Goal: Book appointment/travel/reservation

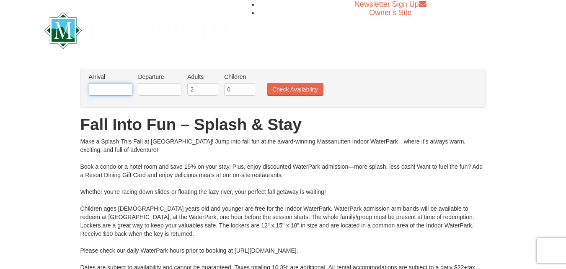
click at [107, 84] on input "text" at bounding box center [111, 89] width 44 height 13
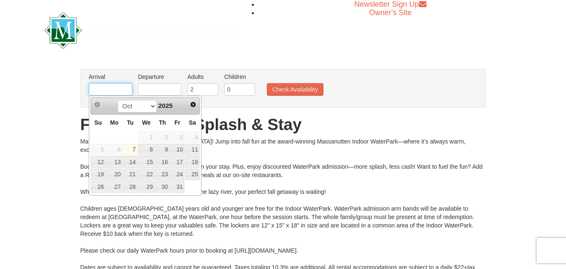
type input "[DATE]"
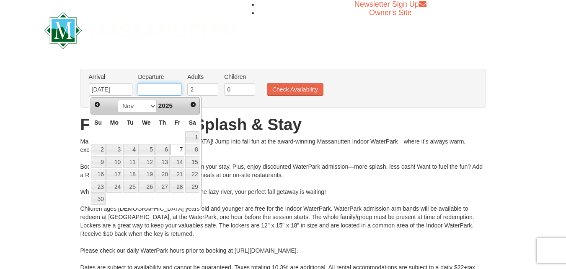
click at [157, 87] on input "text" at bounding box center [160, 89] width 44 height 13
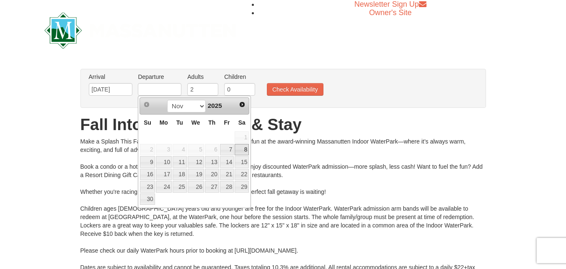
click at [243, 148] on link "8" at bounding box center [242, 150] width 14 height 12
type input "[DATE]"
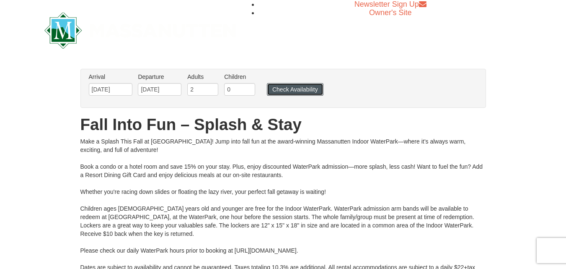
click at [307, 92] on button "Check Availability" at bounding box center [295, 89] width 57 height 13
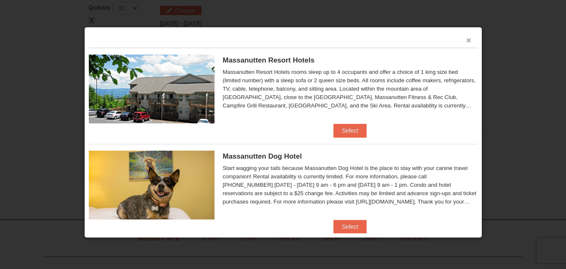
click at [466, 39] on button "×" at bounding box center [468, 40] width 5 height 8
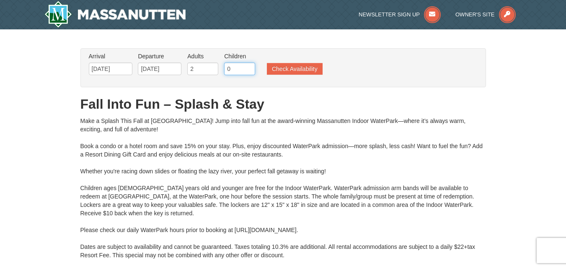
click at [235, 70] on input "0" at bounding box center [239, 68] width 31 height 13
click at [249, 67] on input "1" at bounding box center [239, 68] width 31 height 13
type input "2"
click at [249, 67] on input "2" at bounding box center [239, 68] width 31 height 13
click at [271, 68] on button "Check Availability" at bounding box center [295, 69] width 56 height 12
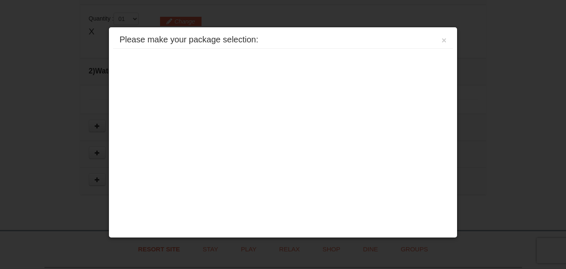
scroll to position [357, 0]
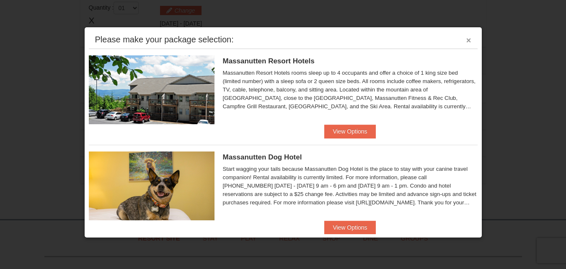
click at [466, 40] on button "×" at bounding box center [468, 40] width 5 height 8
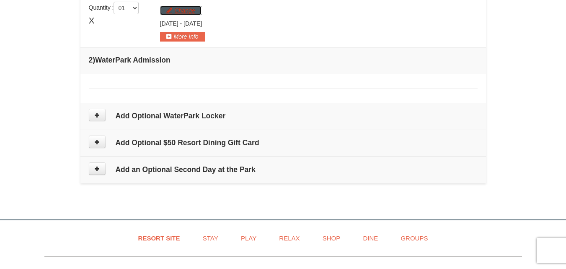
click at [196, 12] on button "Change" at bounding box center [180, 10] width 41 height 9
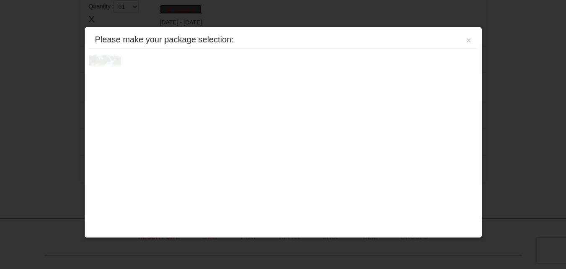
scroll to position [359, 0]
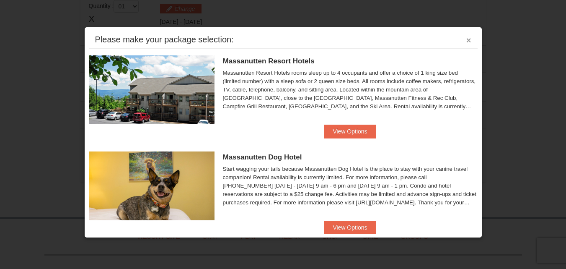
click at [466, 39] on button "×" at bounding box center [468, 40] width 5 height 8
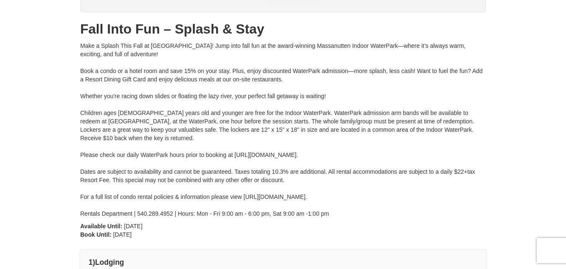
scroll to position [40, 0]
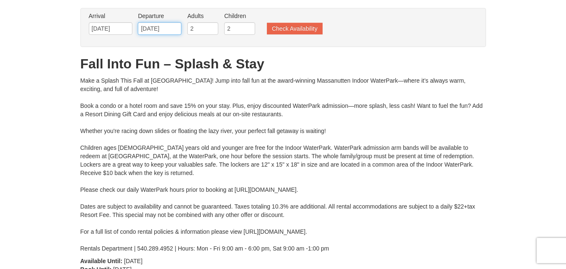
click at [155, 28] on input "[DATE]" at bounding box center [160, 28] width 44 height 13
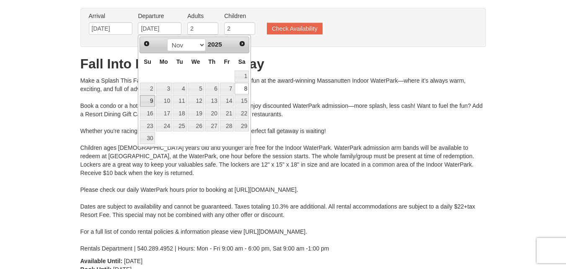
click at [153, 105] on link "9" at bounding box center [147, 101] width 15 height 12
type input "[DATE]"
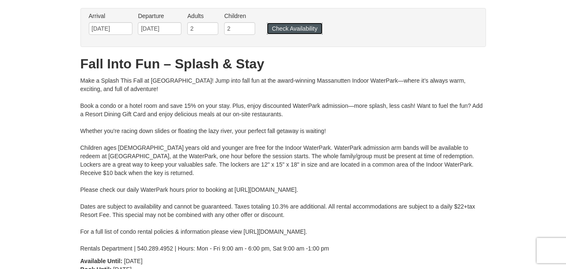
click at [313, 28] on button "Check Availability" at bounding box center [295, 29] width 56 height 12
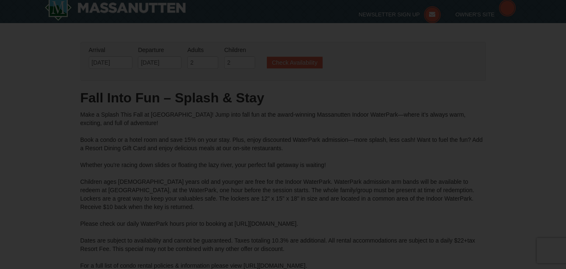
type input "[DATE]"
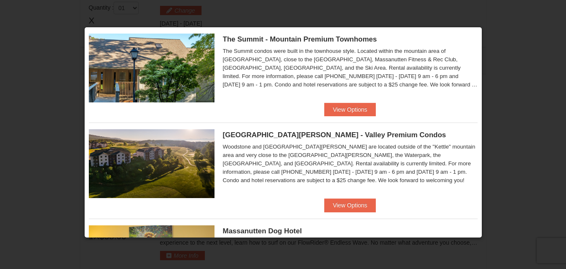
scroll to position [423, 0]
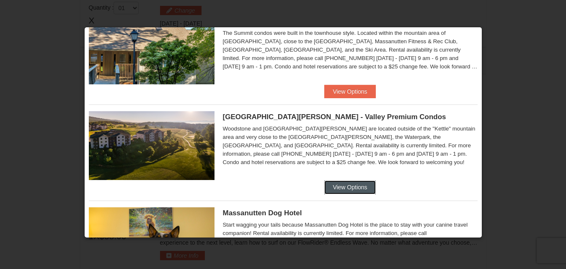
click at [339, 189] on button "View Options" at bounding box center [349, 186] width 51 height 13
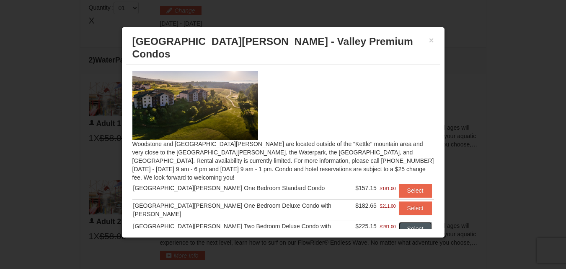
click at [408, 222] on button "Select" at bounding box center [415, 228] width 33 height 13
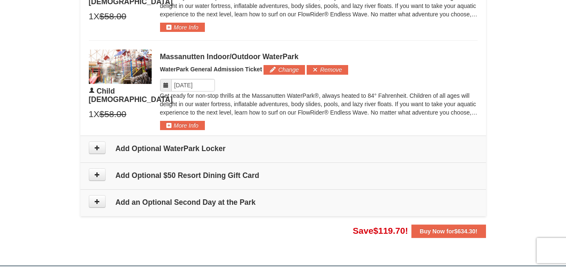
scroll to position [725, 0]
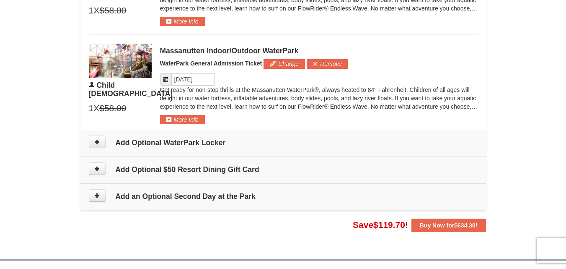
drag, startPoint x: 569, startPoint y: 91, endPoint x: 555, endPoint y: 170, distance: 80.1
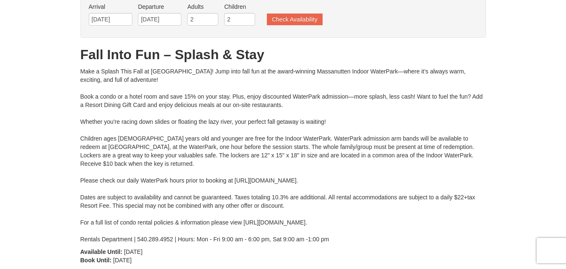
scroll to position [0, 0]
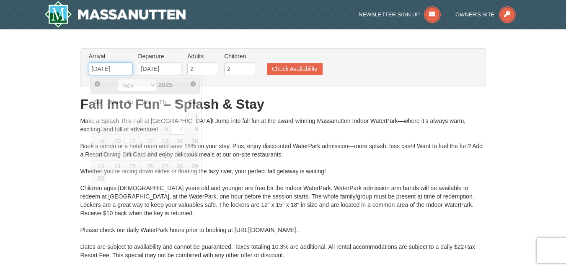
click at [105, 69] on input "11/07/2025" at bounding box center [111, 68] width 44 height 13
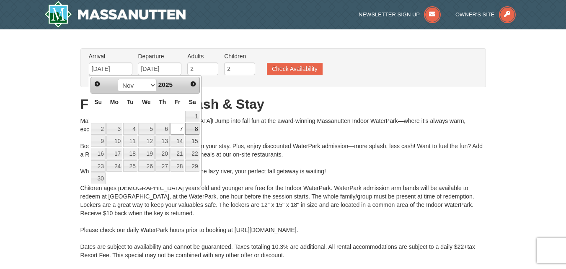
click at [192, 125] on link "8" at bounding box center [192, 129] width 14 height 12
type input "[DATE]"
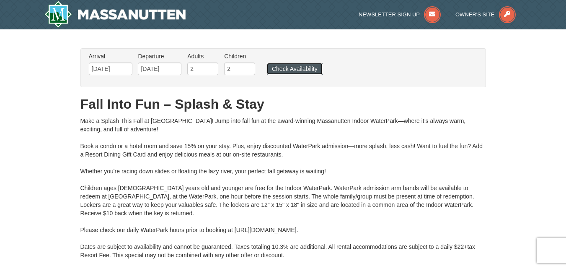
click at [275, 72] on button "Check Availability" at bounding box center [295, 69] width 56 height 12
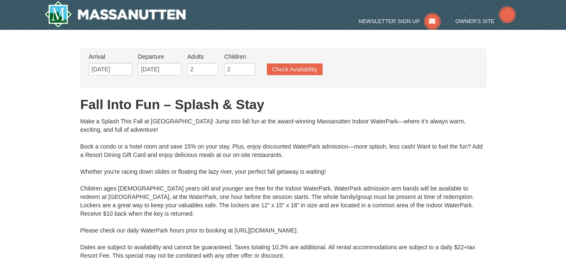
type input "[DATE]"
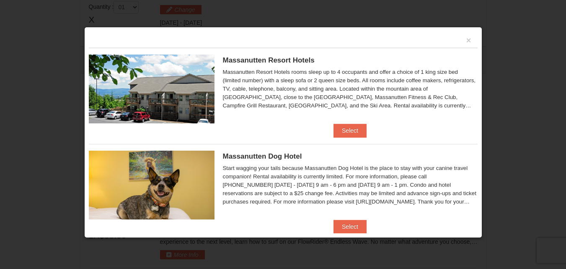
scroll to position [15, 0]
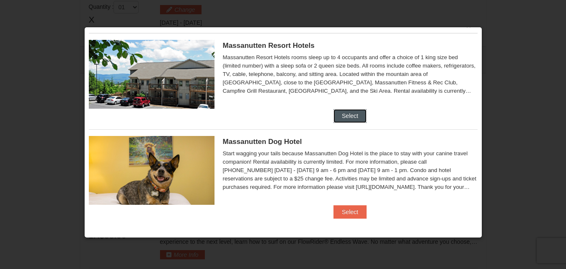
click at [345, 111] on button "Select" at bounding box center [350, 115] width 33 height 13
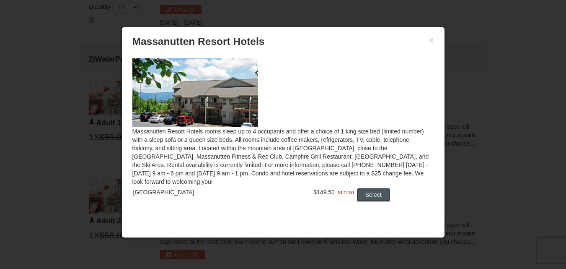
click at [368, 190] on button "Select" at bounding box center [373, 194] width 33 height 13
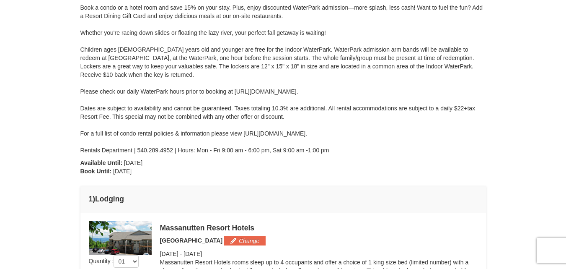
scroll to position [358, 0]
